Goal: Information Seeking & Learning: Learn about a topic

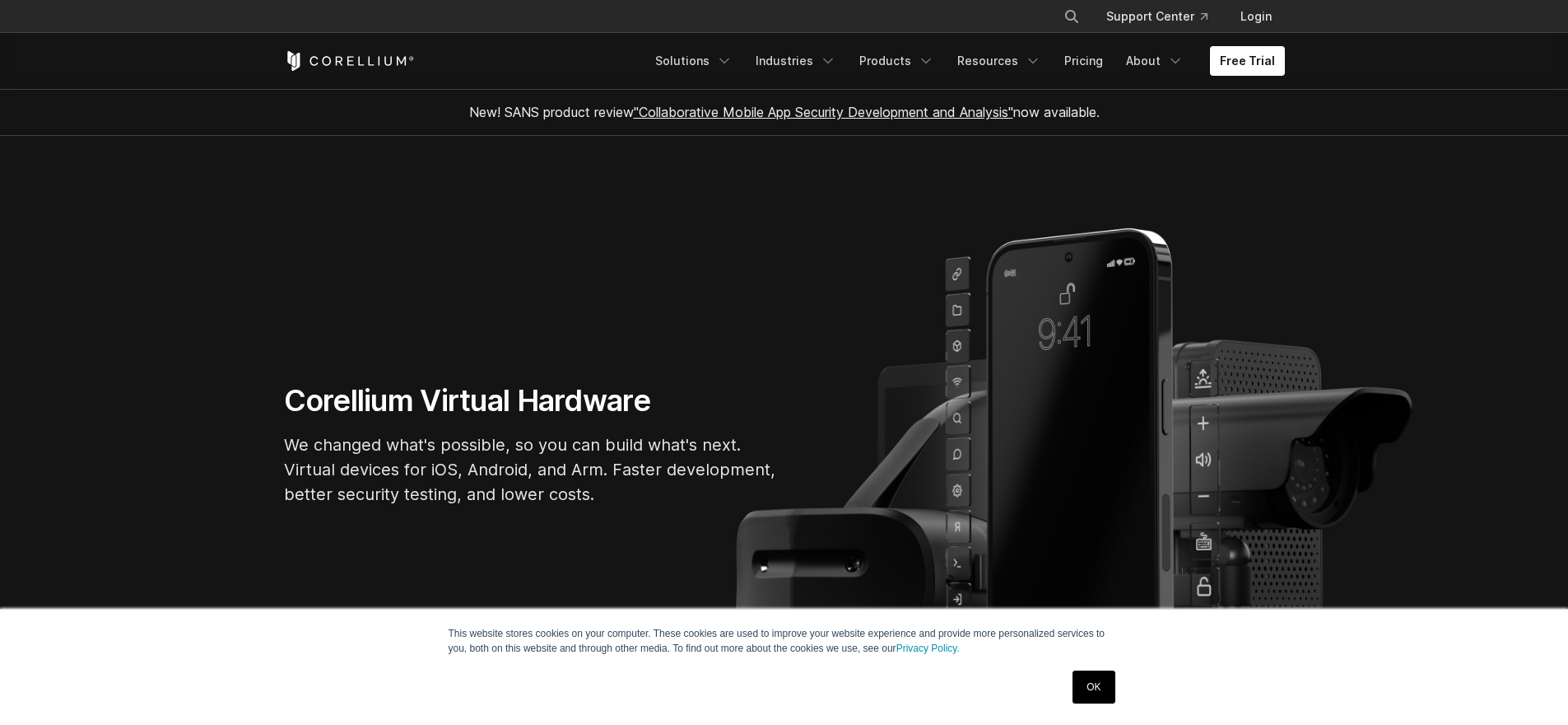
click at [1085, 679] on link "OK" at bounding box center [1094, 686] width 42 height 33
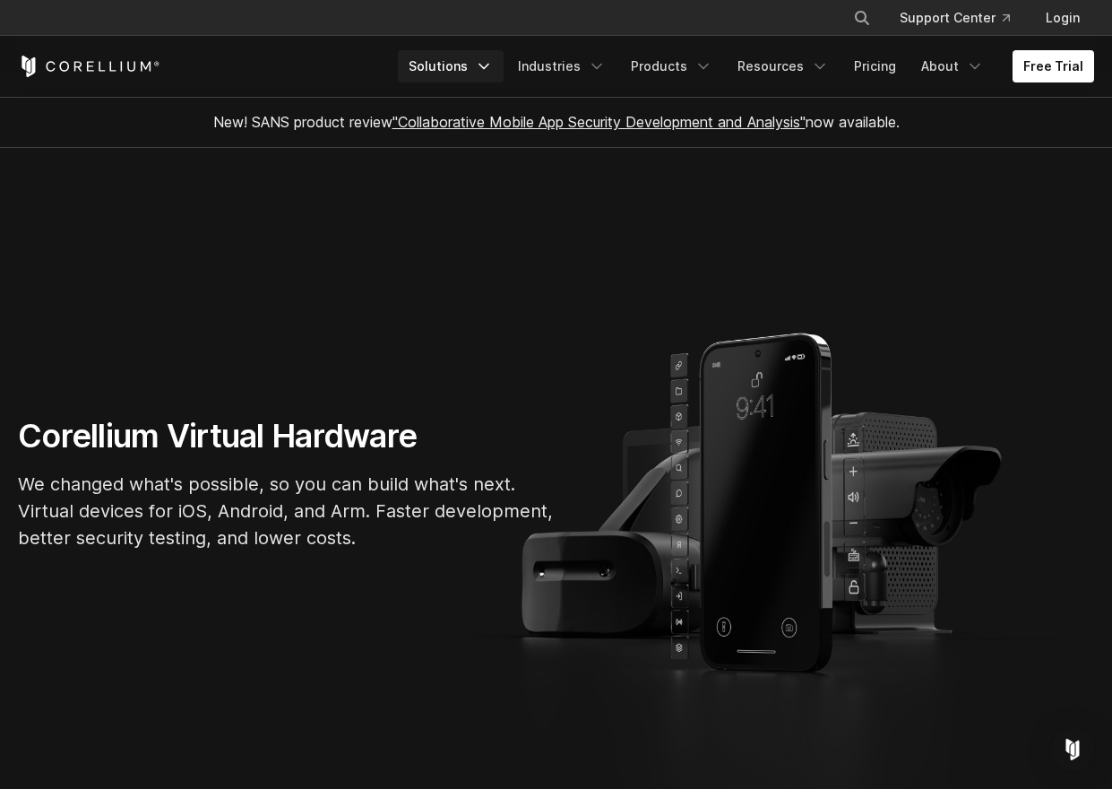
click at [447, 71] on link "Solutions" at bounding box center [451, 66] width 106 height 32
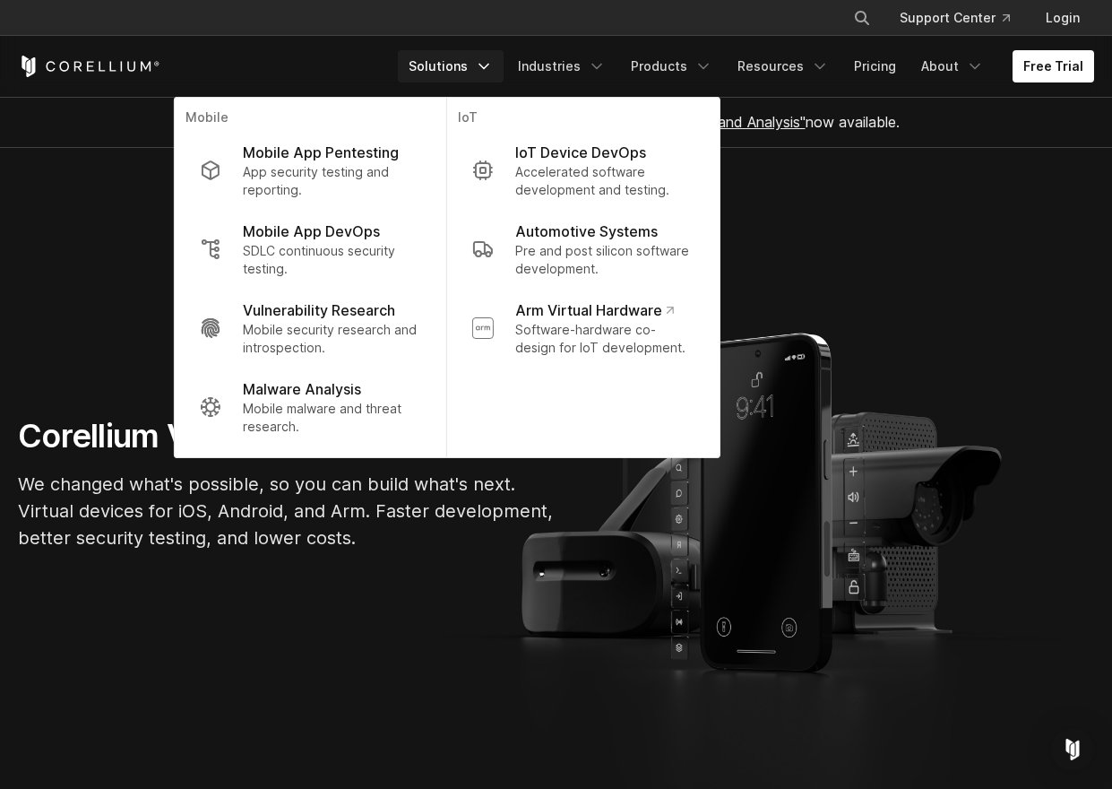
click at [128, 221] on section "Corellium Virtual Hardware We changed what's possible, so you can build what's …" at bounding box center [556, 491] width 1112 height 686
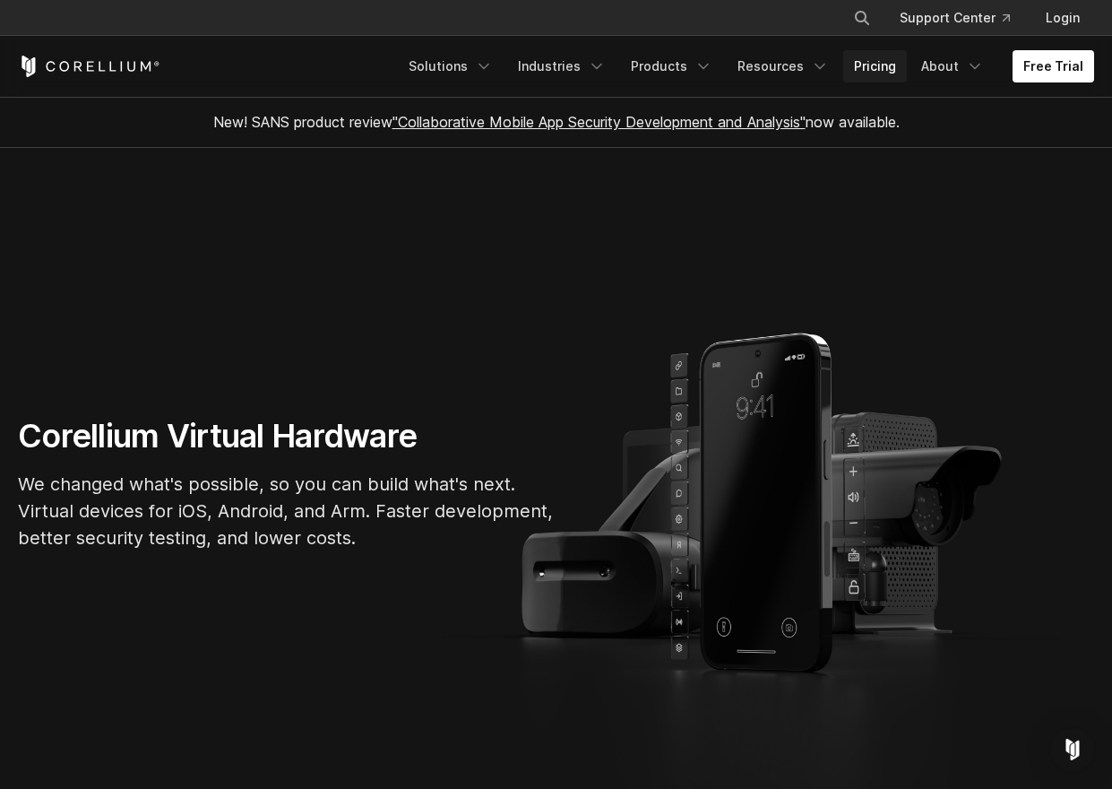
click at [875, 69] on link "Pricing" at bounding box center [875, 66] width 64 height 32
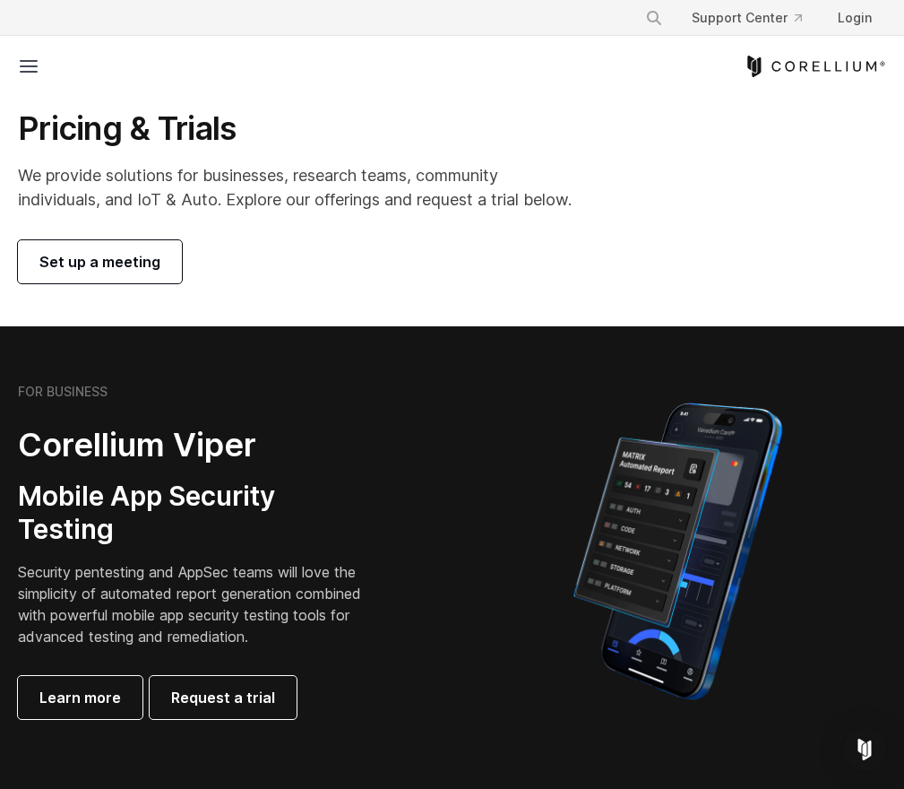
click at [606, 236] on div "Pricing & Trials We provide solutions for businesses, research teams, community…" at bounding box center [452, 195] width 904 height 175
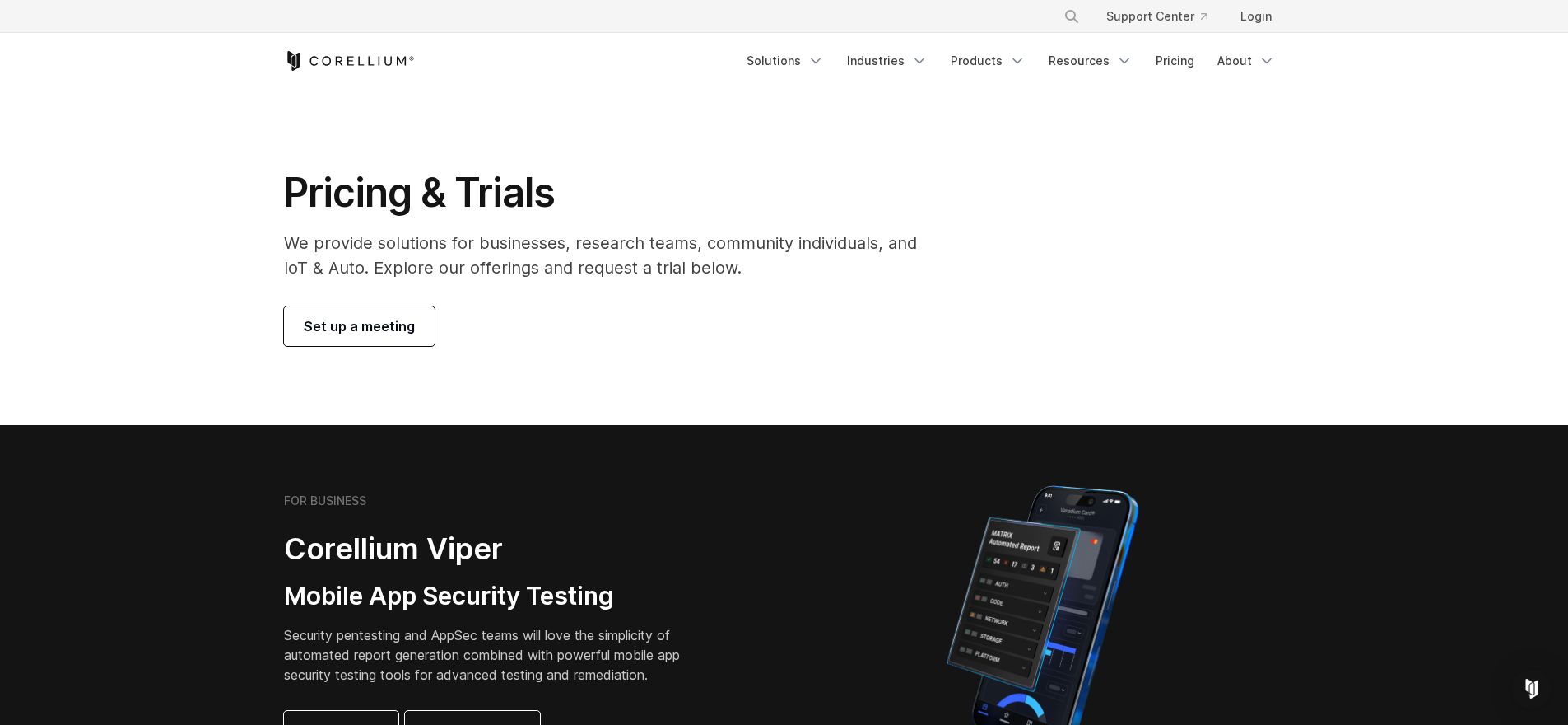
click at [385, 60] on icon "Corellium Home" at bounding box center [388, 61] width 7 height 9
